Goal: Find specific page/section: Find specific page/section

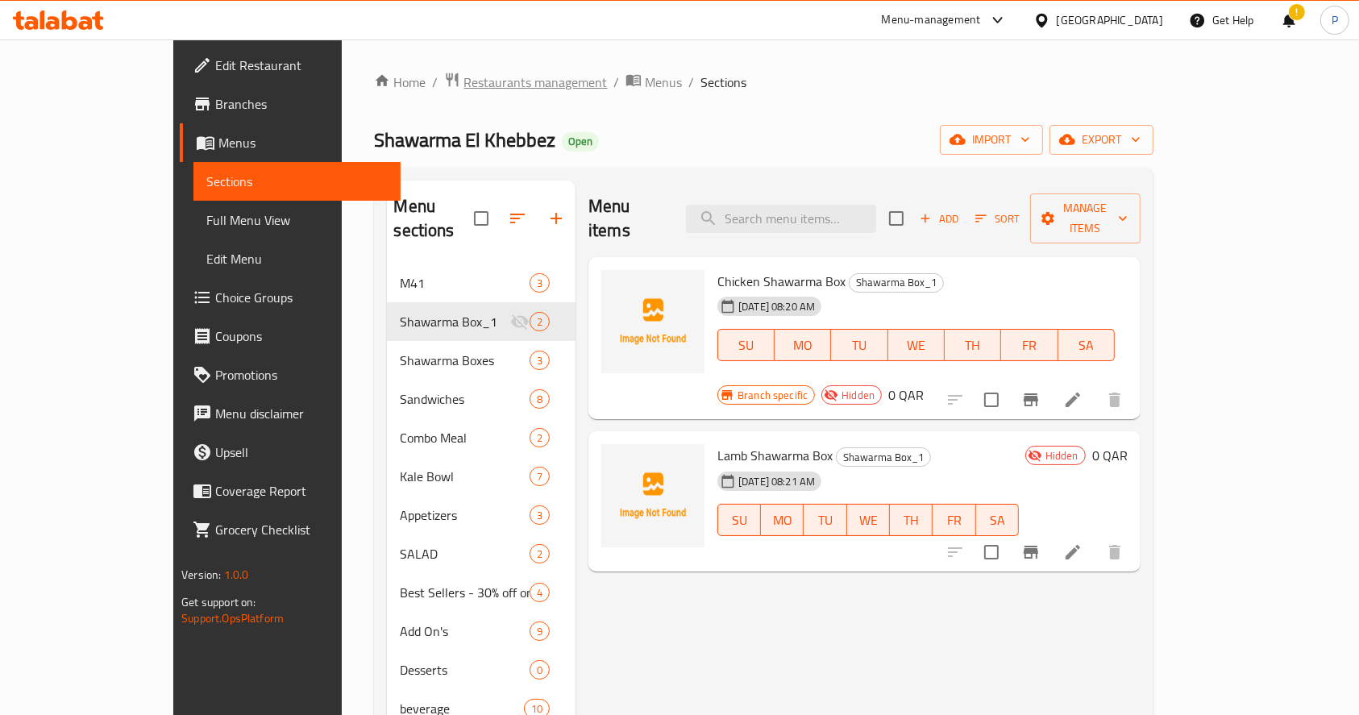
click at [463, 89] on span "Restaurants management" at bounding box center [534, 82] width 143 height 19
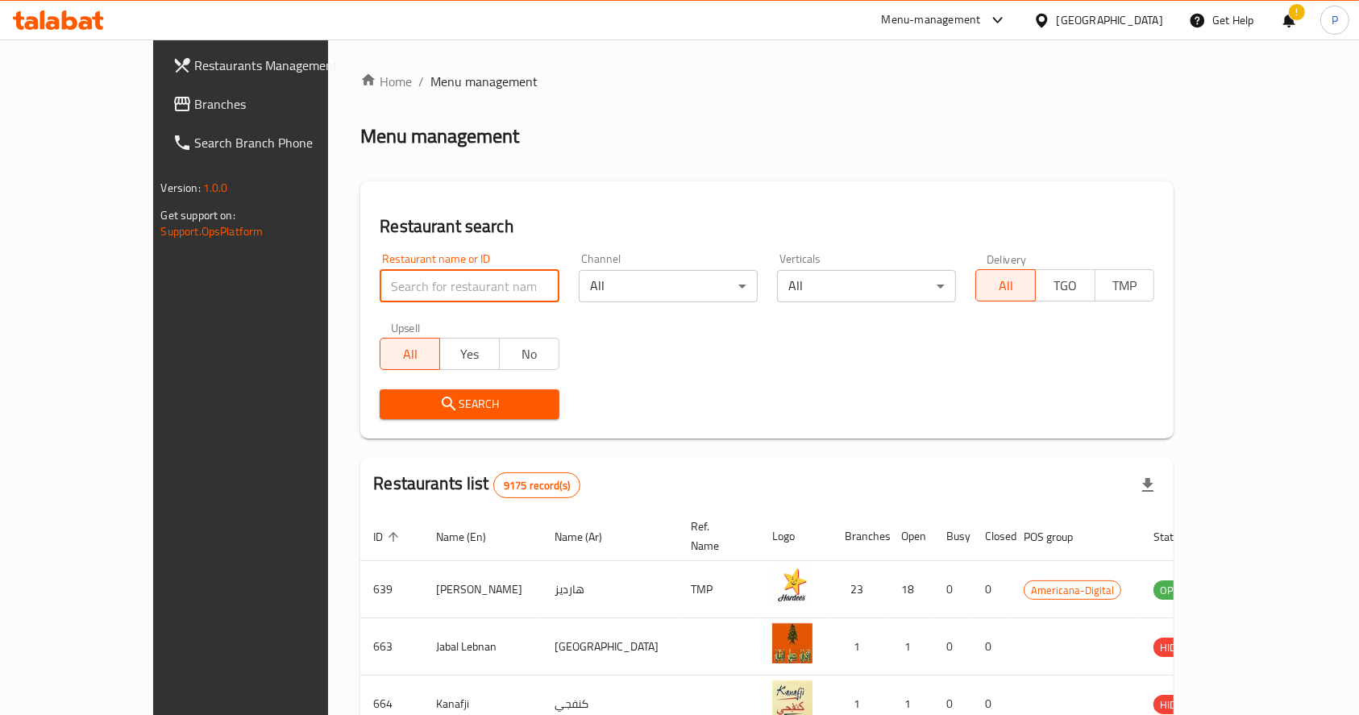
click at [426, 284] on input "search" at bounding box center [469, 286] width 179 height 32
type input "[PERSON_NAME]"
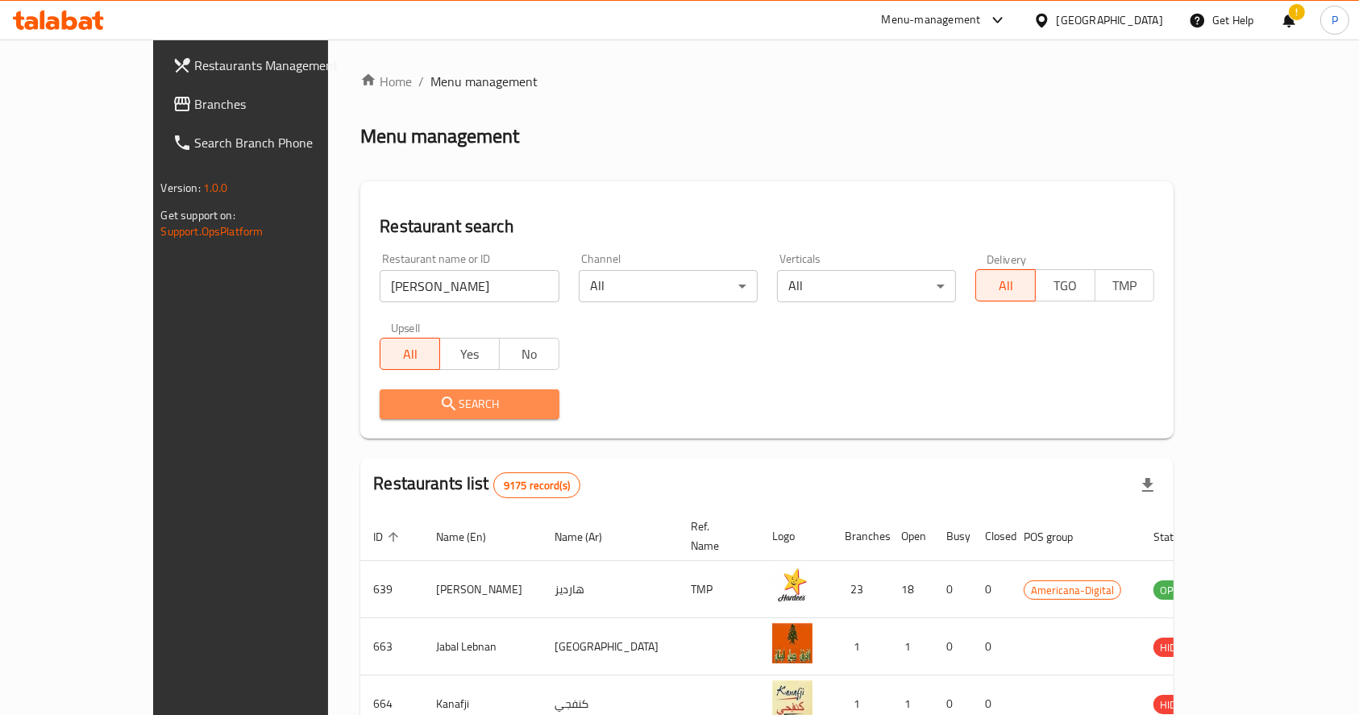
click at [411, 397] on span "Search" at bounding box center [468, 404] width 153 height 20
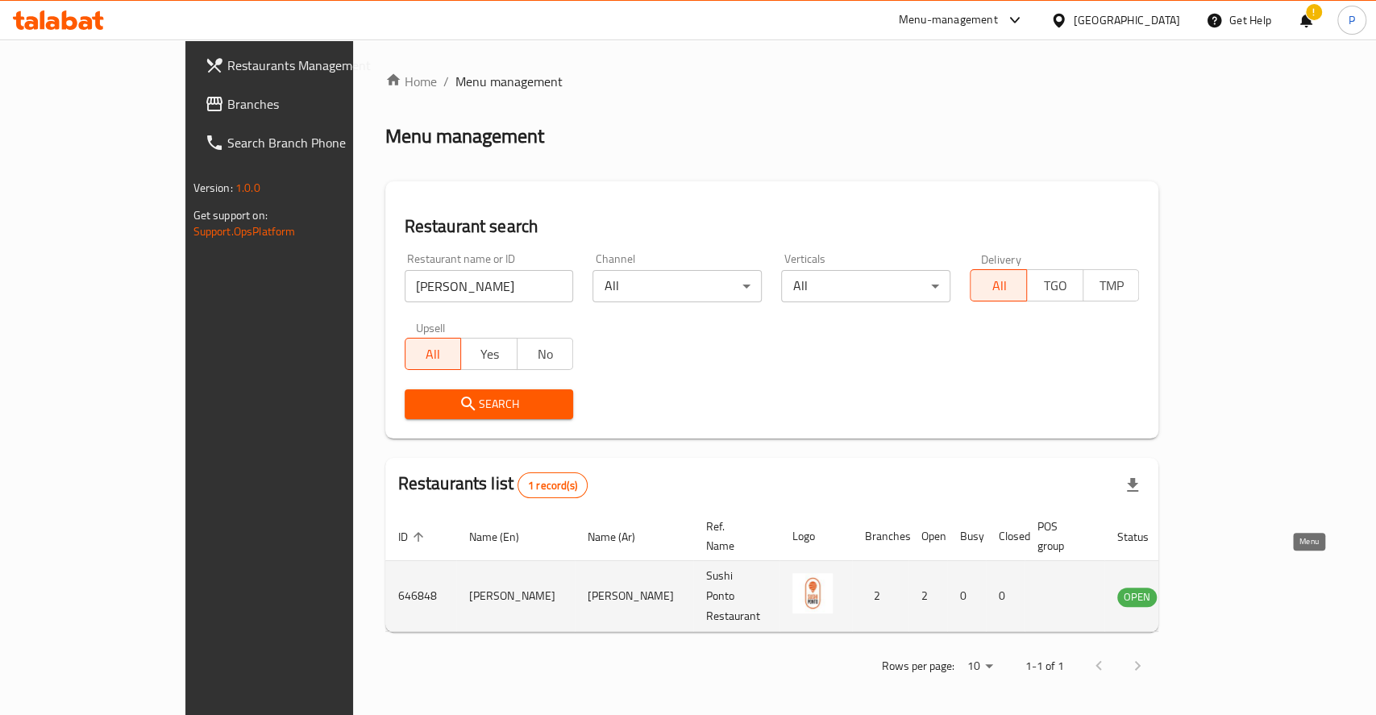
click at [1220, 590] on icon "enhanced table" at bounding box center [1211, 597] width 18 height 14
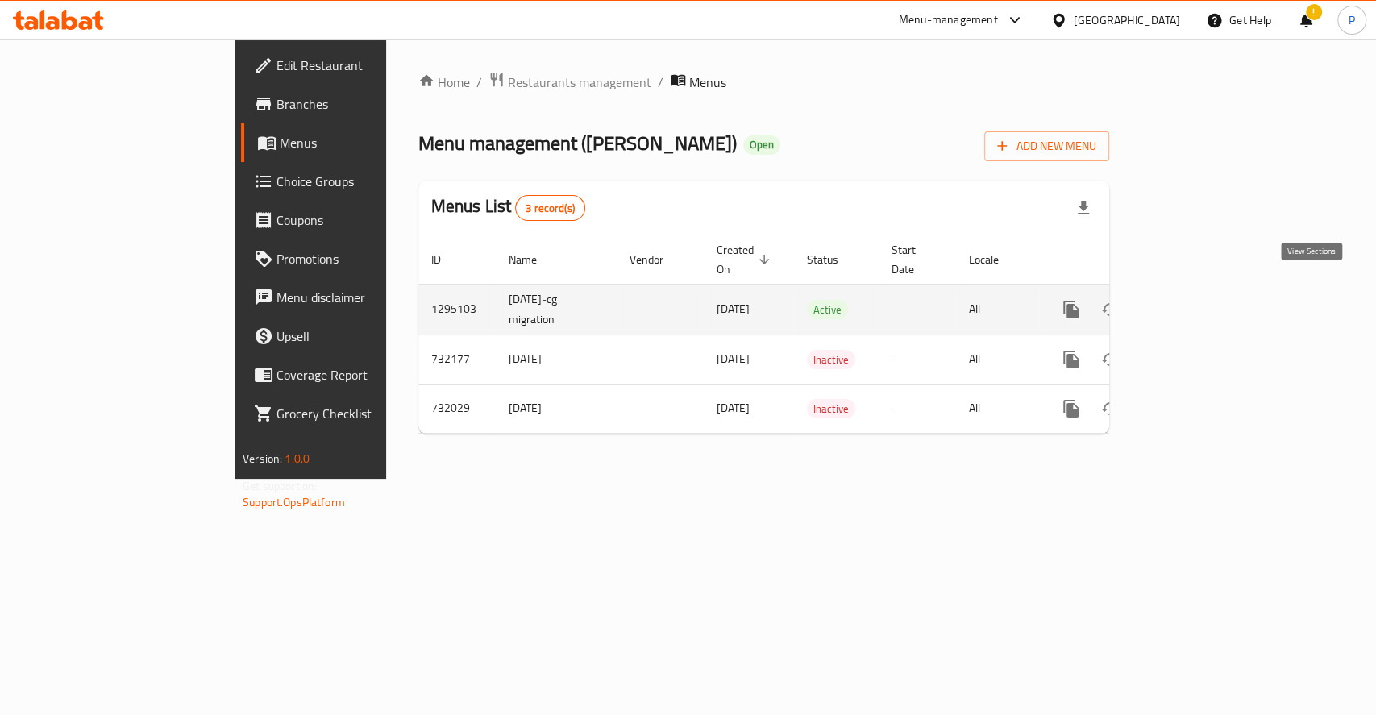
click at [1197, 300] on icon "enhanced table" at bounding box center [1186, 309] width 19 height 19
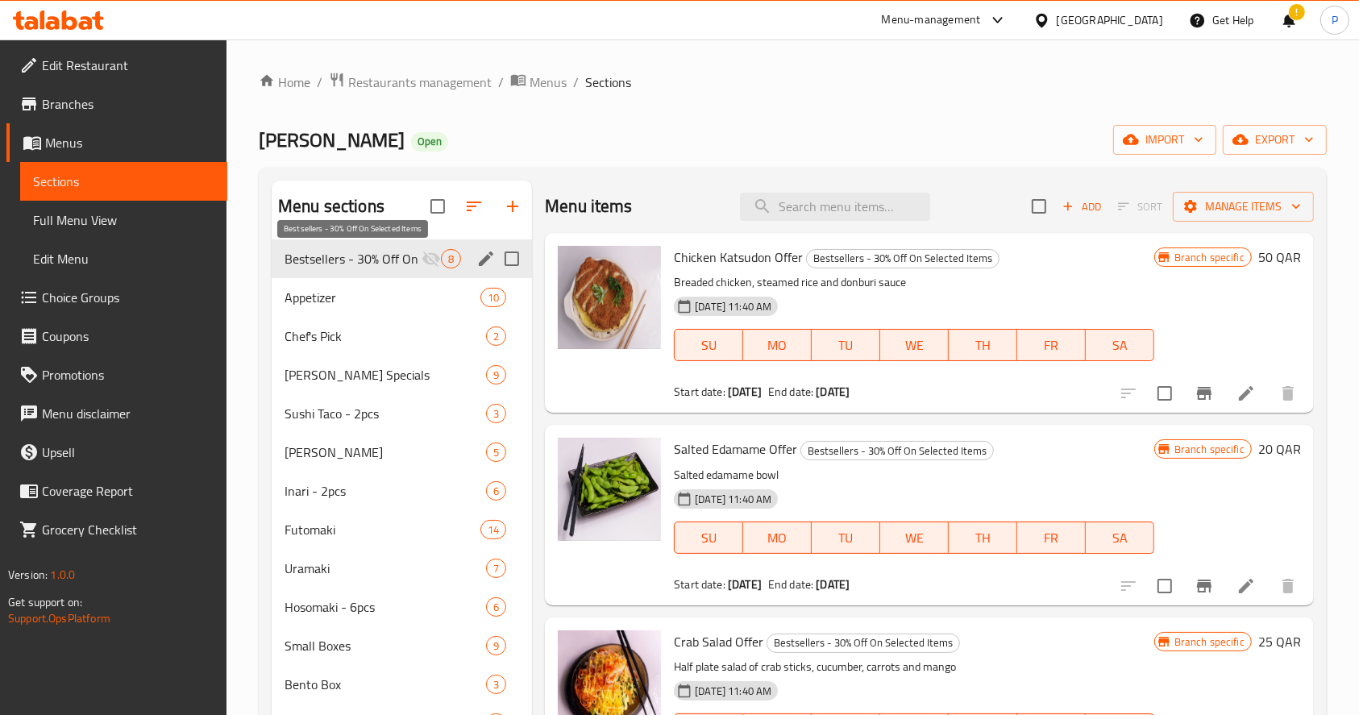
click at [411, 257] on span "Bestsellers - 30% Off On Selected Items" at bounding box center [352, 258] width 137 height 19
click at [388, 262] on span "Bestsellers - 30% Off On Selected Items" at bounding box center [352, 258] width 137 height 19
